Goal: Learn about a topic

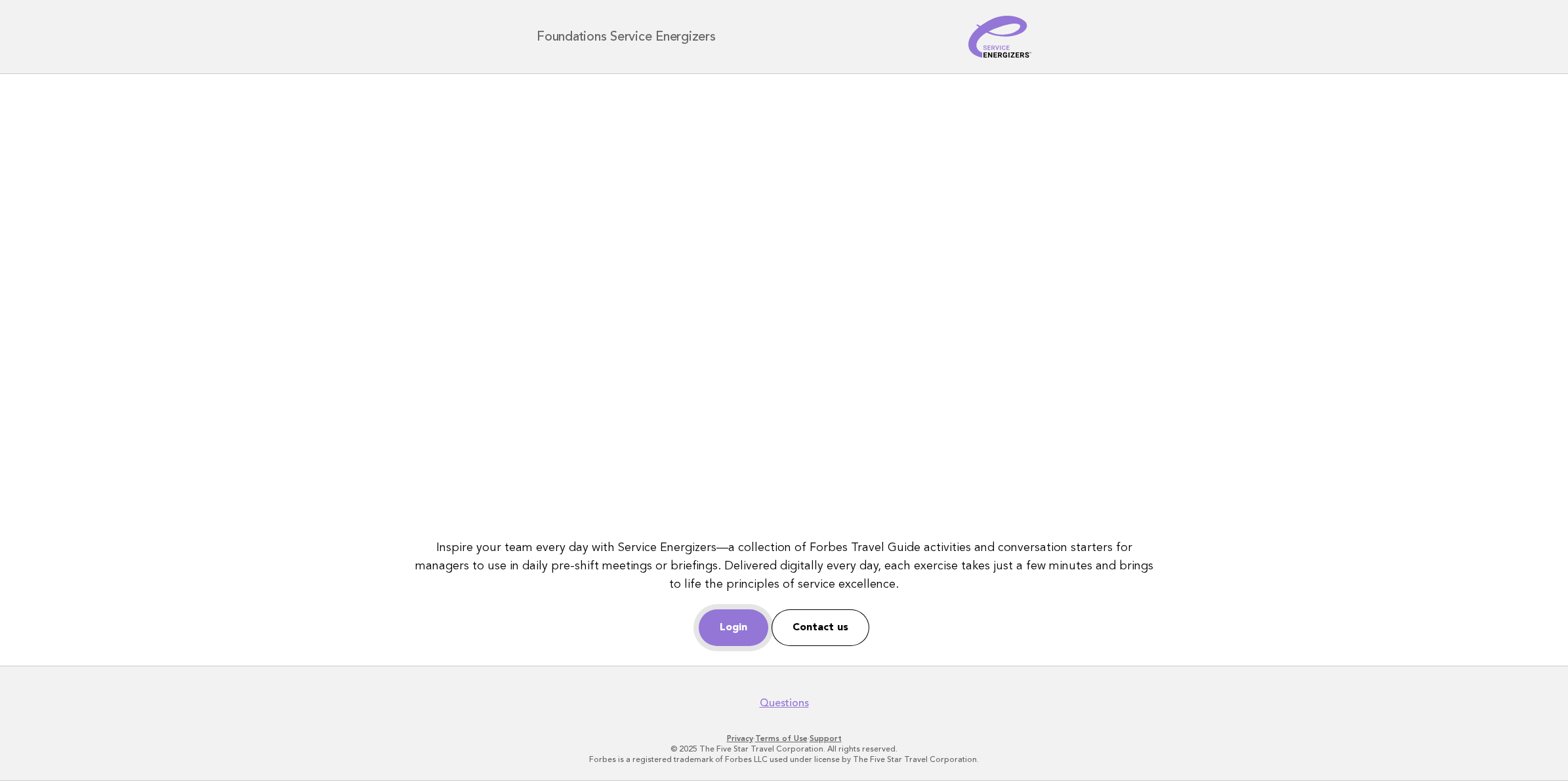
click at [735, 629] on link "Login" at bounding box center [733, 627] width 69 height 36
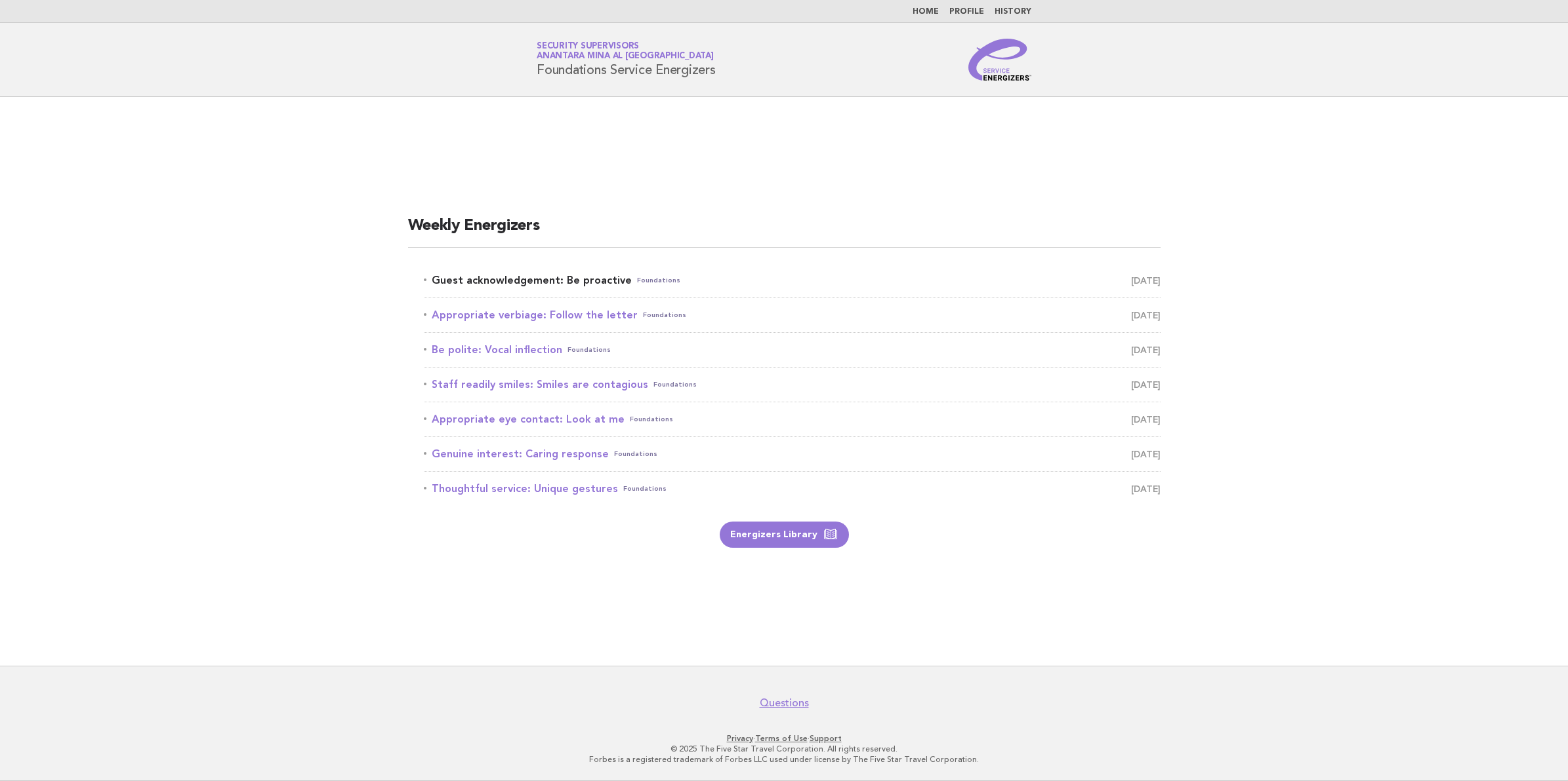
click at [533, 273] on link "Guest acknowledgement: Be proactive Foundations August 22" at bounding box center [792, 280] width 737 height 19
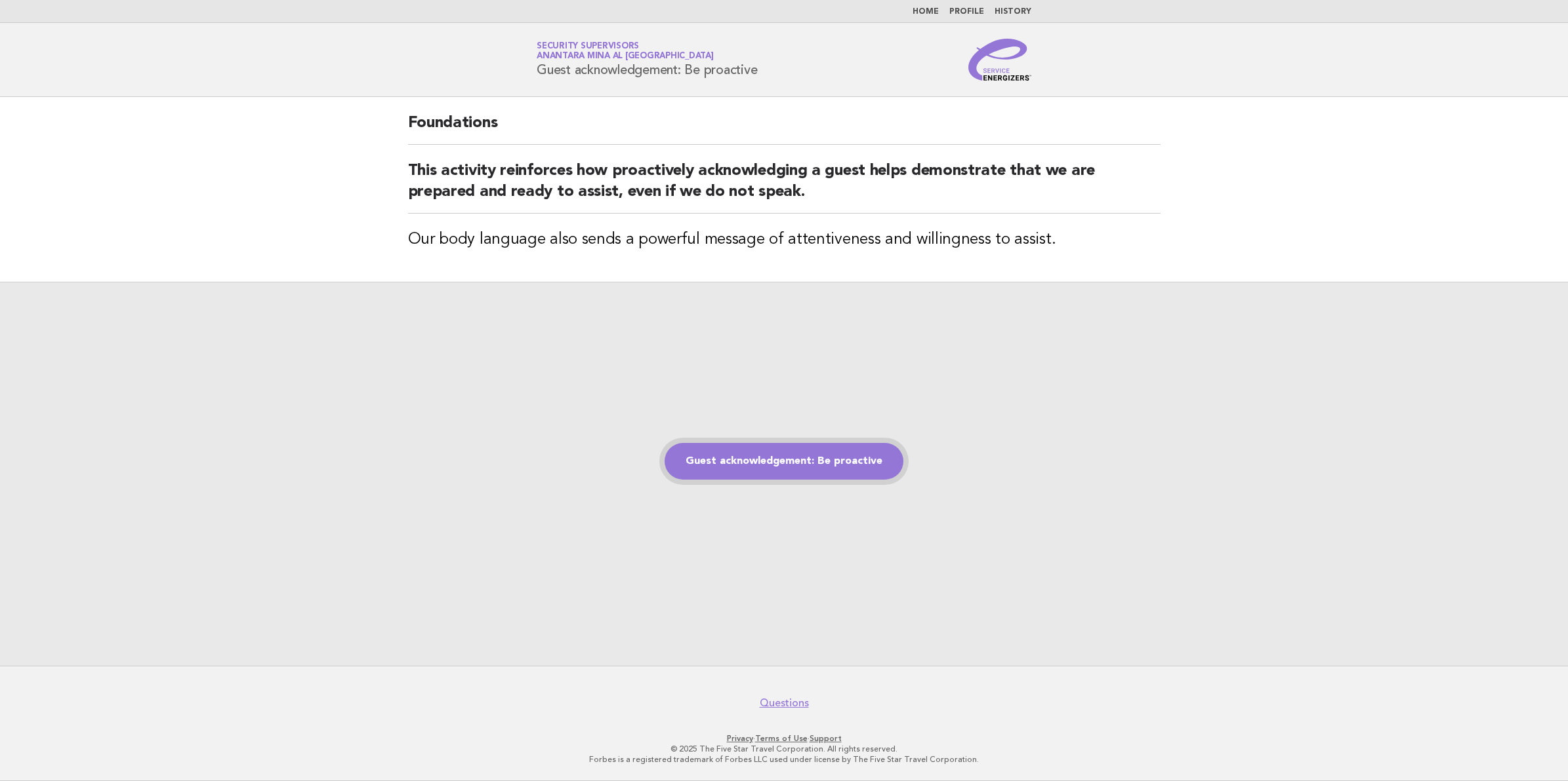
click at [728, 458] on link "Guest acknowledgement: Be proactive" at bounding box center [784, 461] width 239 height 36
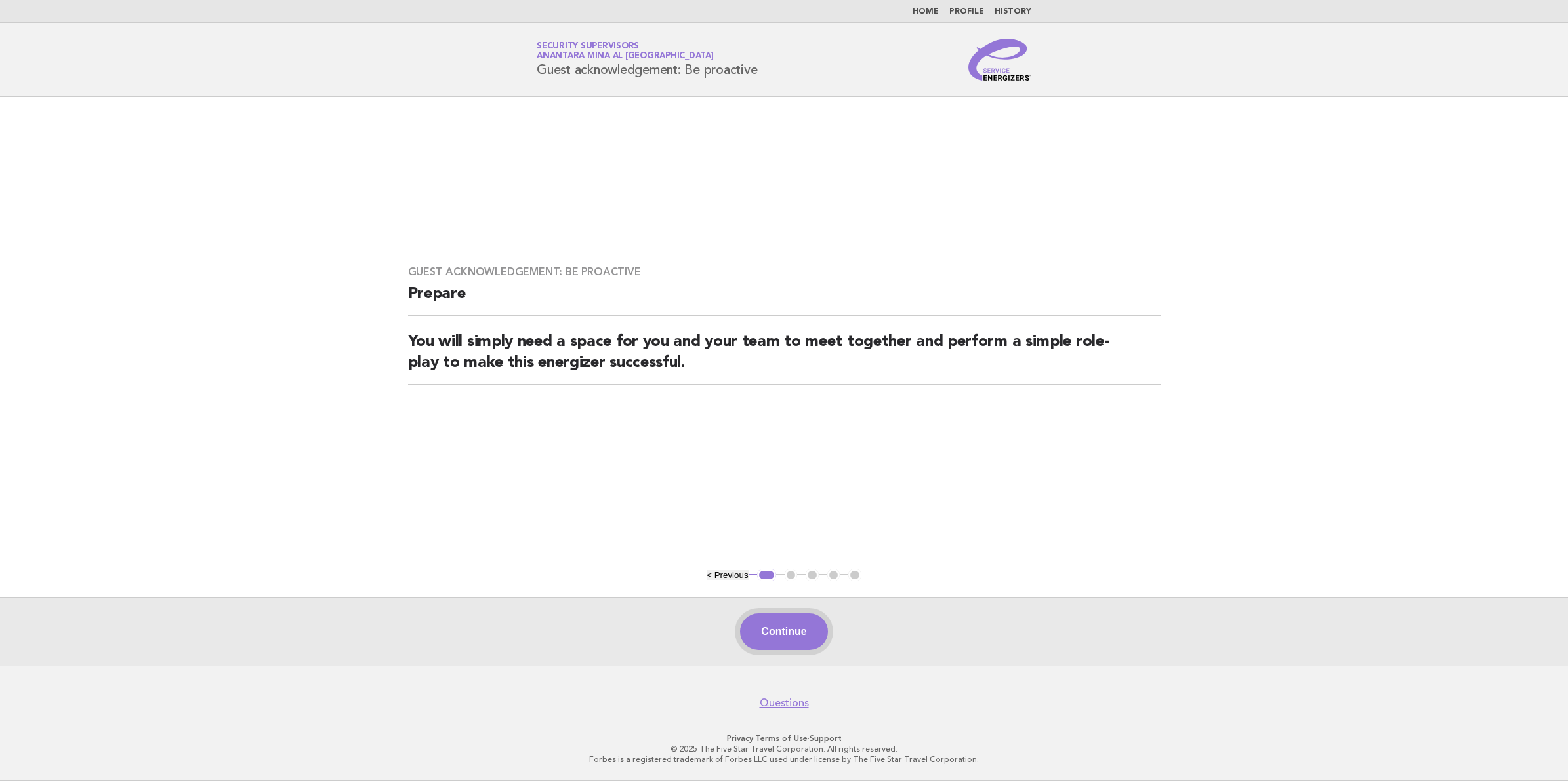
click at [785, 632] on button "Continue" at bounding box center [783, 632] width 87 height 36
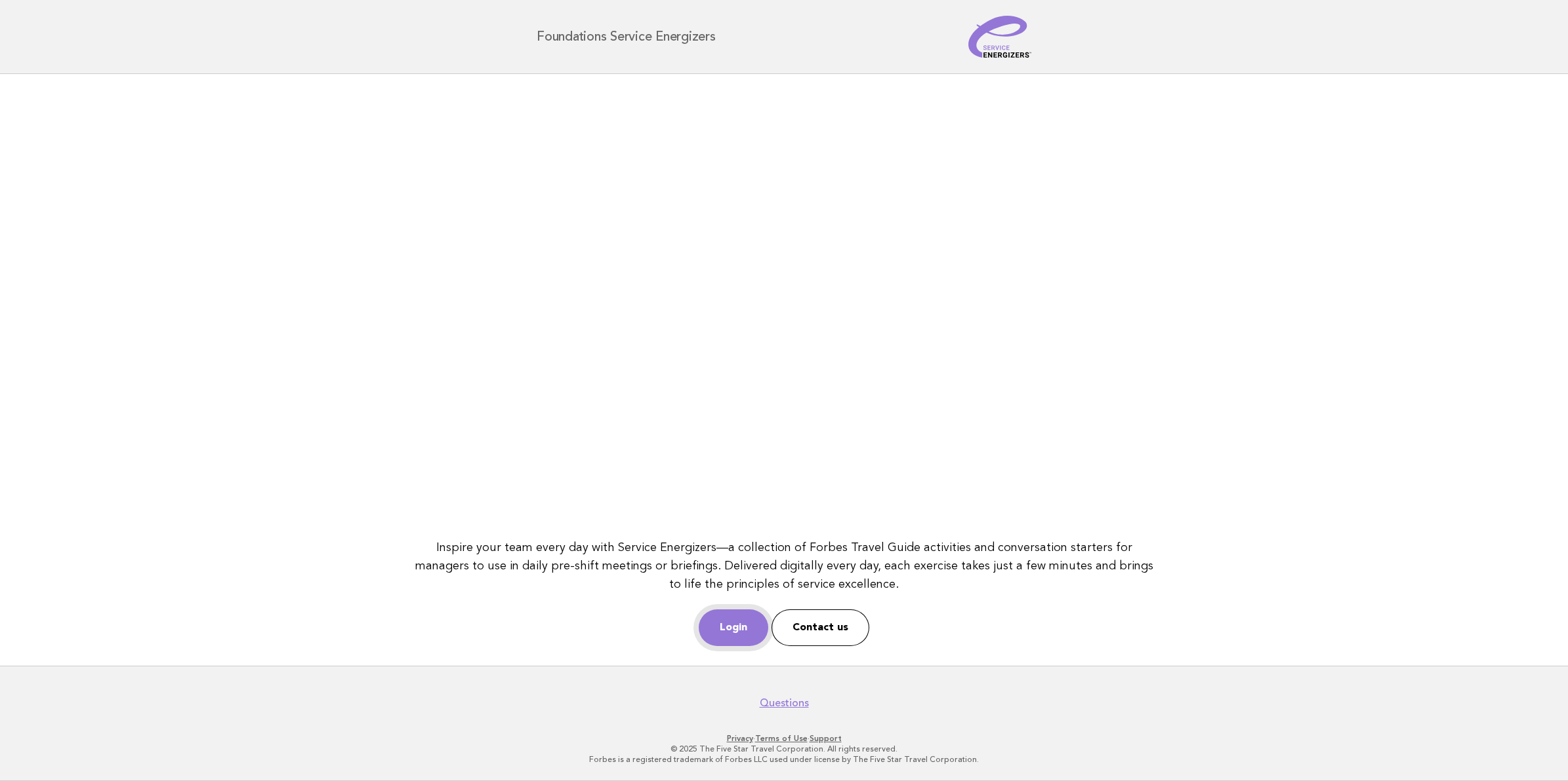
click at [751, 632] on link "Login" at bounding box center [733, 627] width 69 height 36
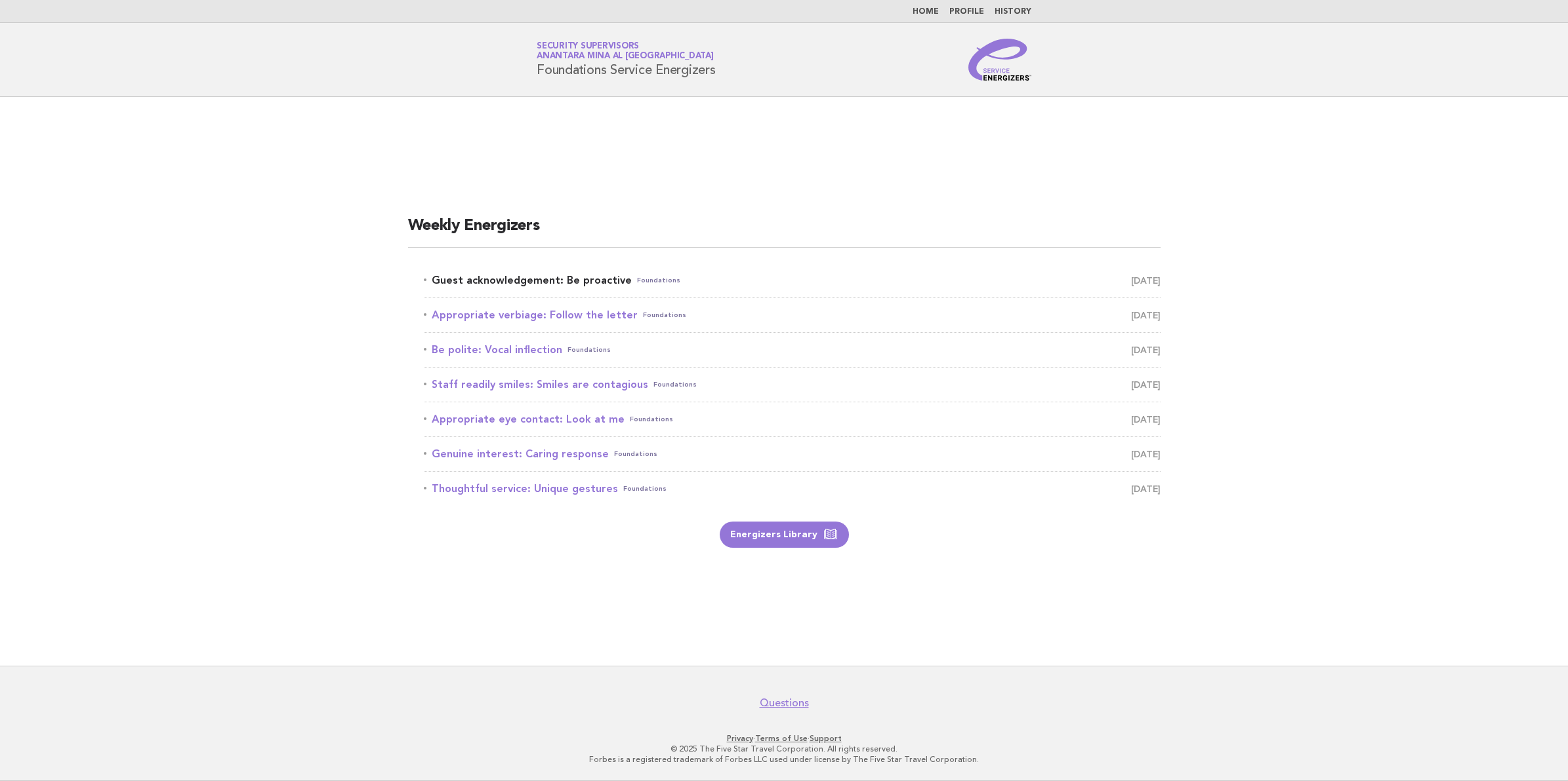
click at [491, 275] on link "Guest acknowledgement: Be proactive Foundations [DATE]" at bounding box center [792, 280] width 737 height 19
